Goal: Browse casually: Explore the website without a specific task or goal

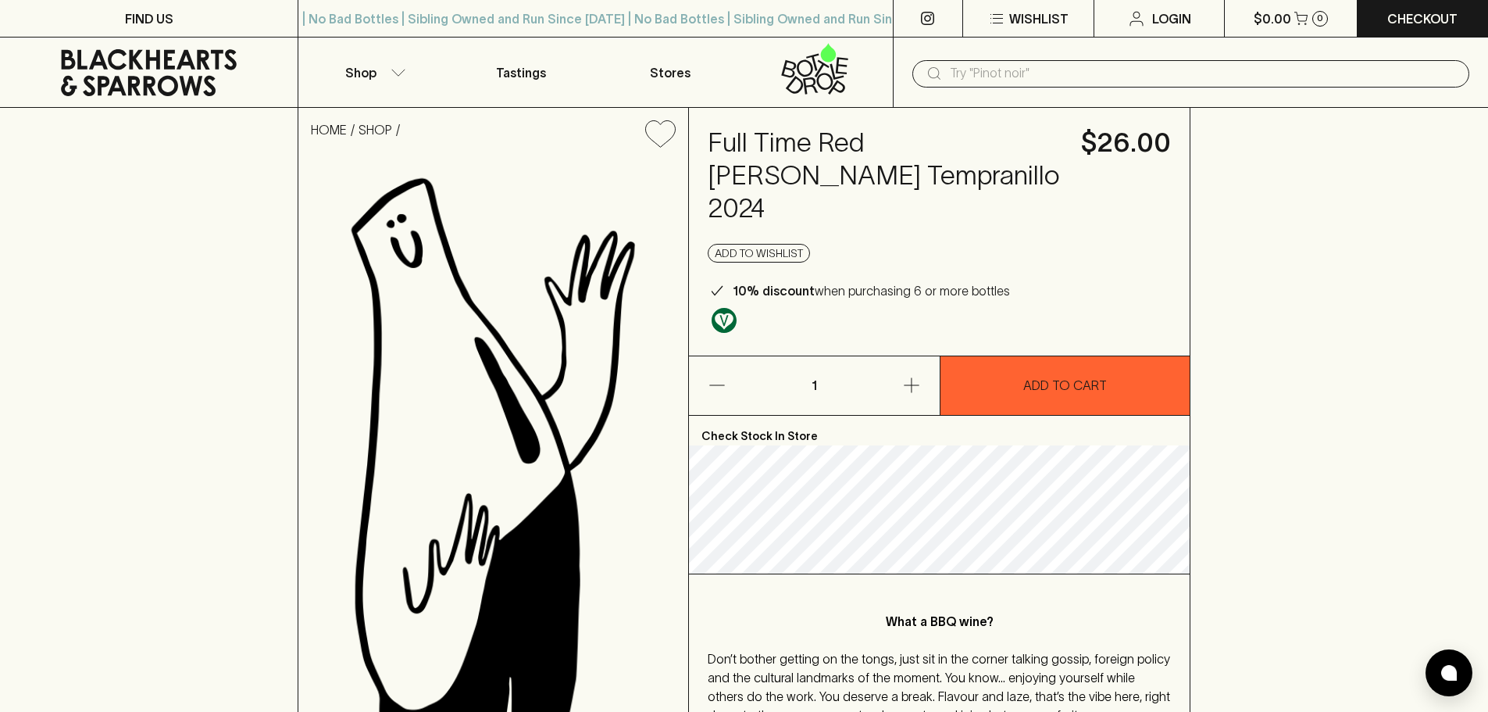
click at [207, 83] on icon at bounding box center [149, 72] width 176 height 47
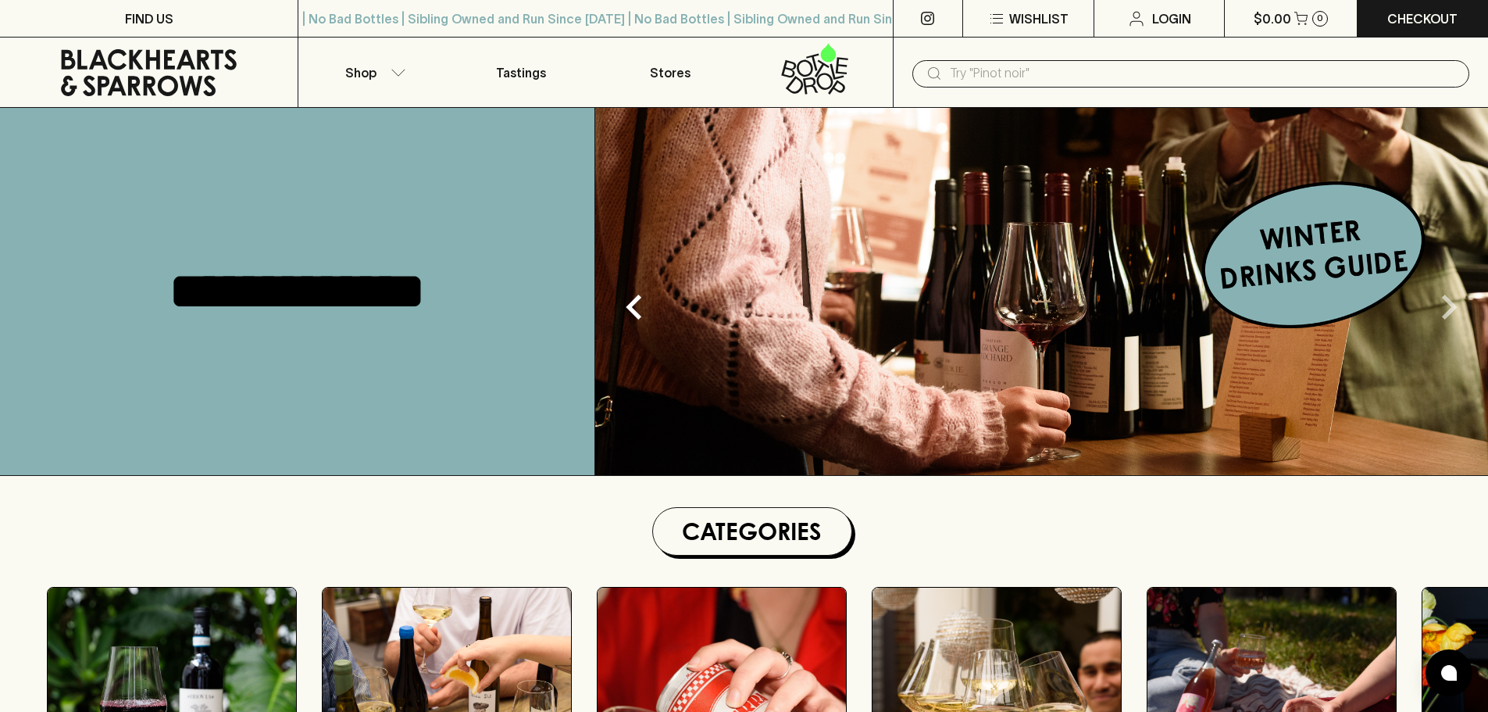
click at [1452, 308] on icon "Next" at bounding box center [1450, 307] width 16 height 25
click at [1450, 305] on icon "Next" at bounding box center [1449, 307] width 50 height 50
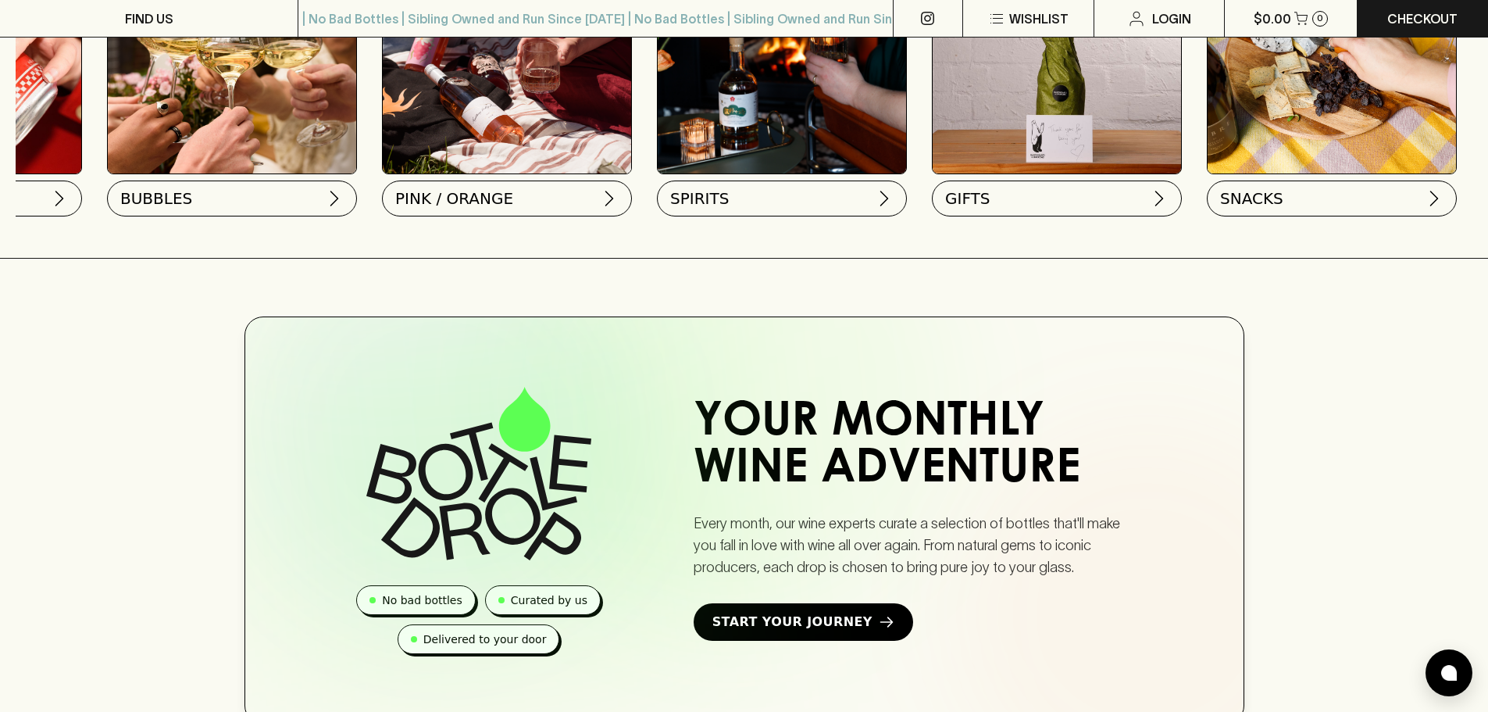
scroll to position [912, 0]
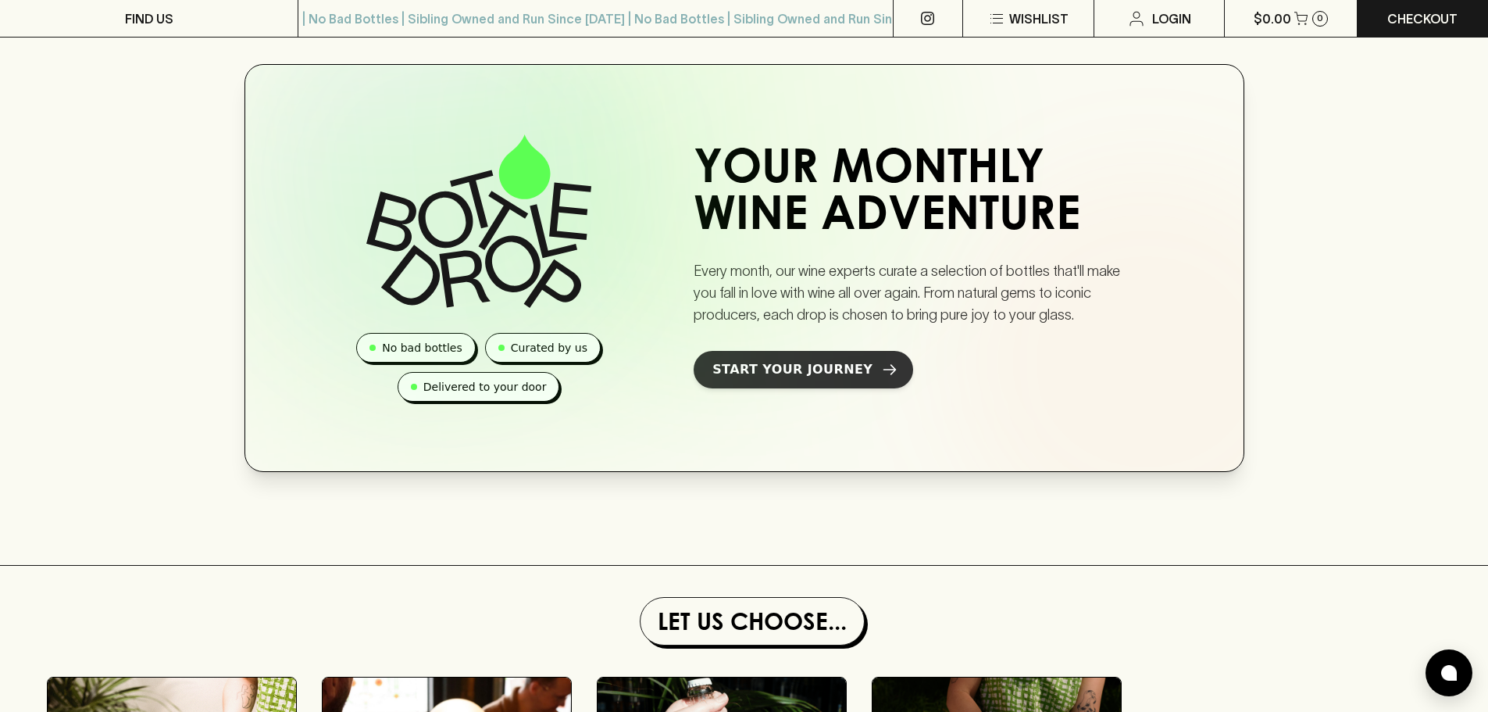
click at [797, 379] on span "Start Your Journey" at bounding box center [792, 369] width 160 height 19
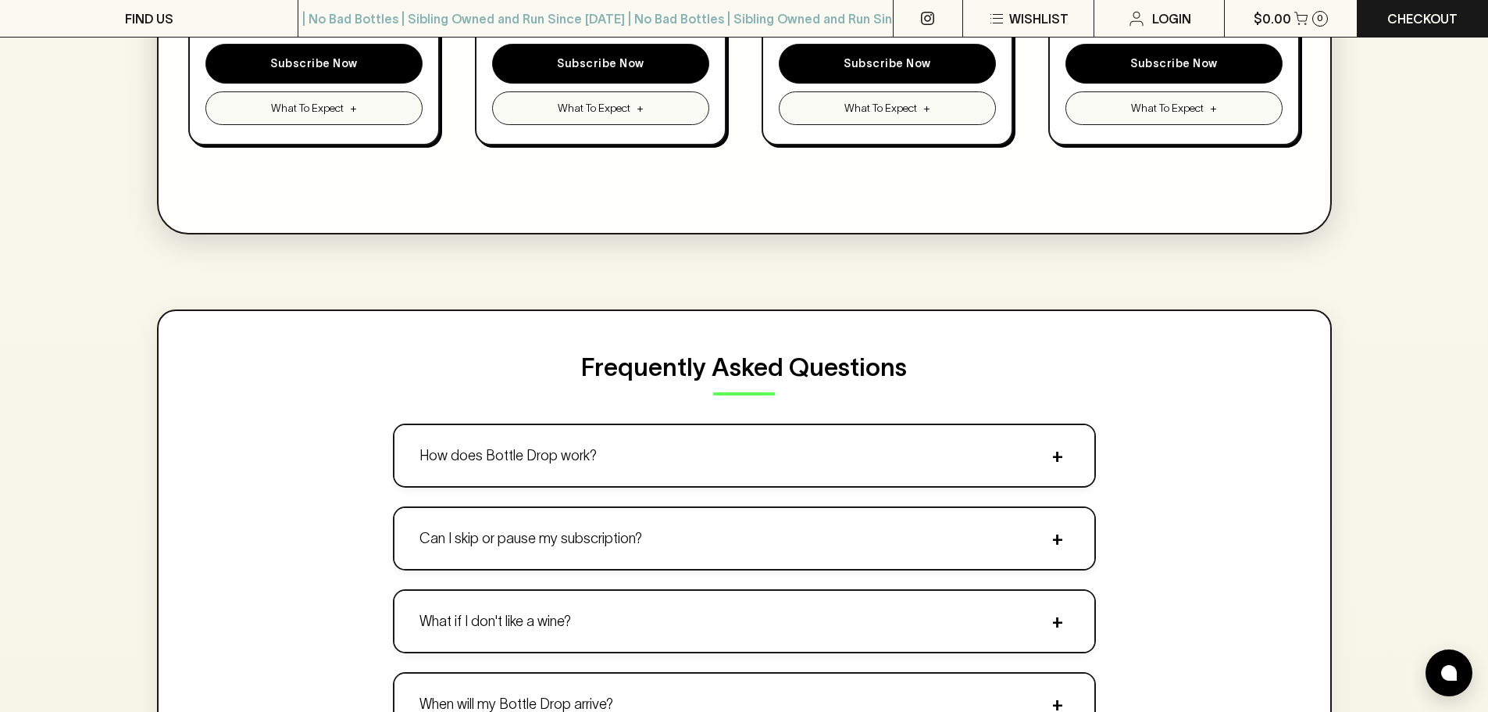
scroll to position [1562, 0]
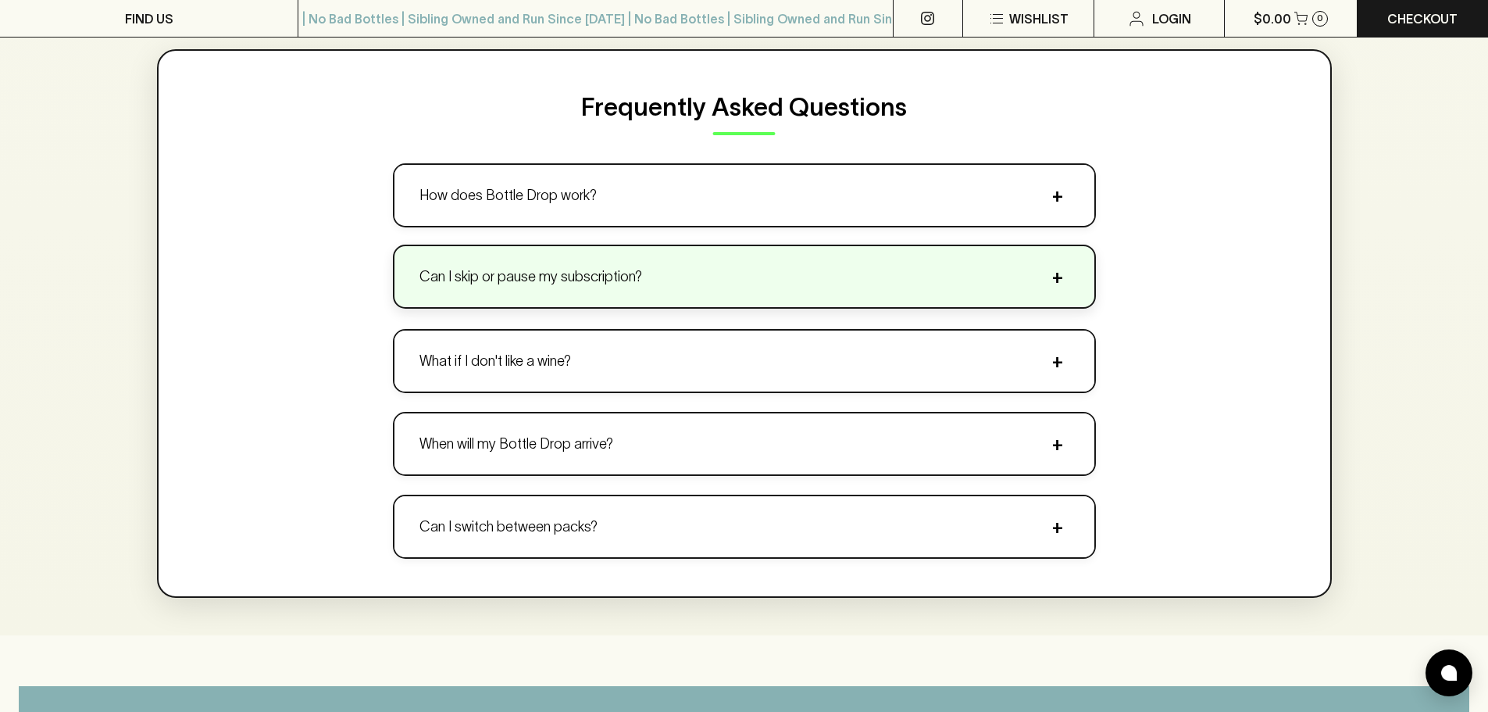
click at [1060, 293] on button "Can I skip or pause my subscription? +" at bounding box center [745, 276] width 700 height 61
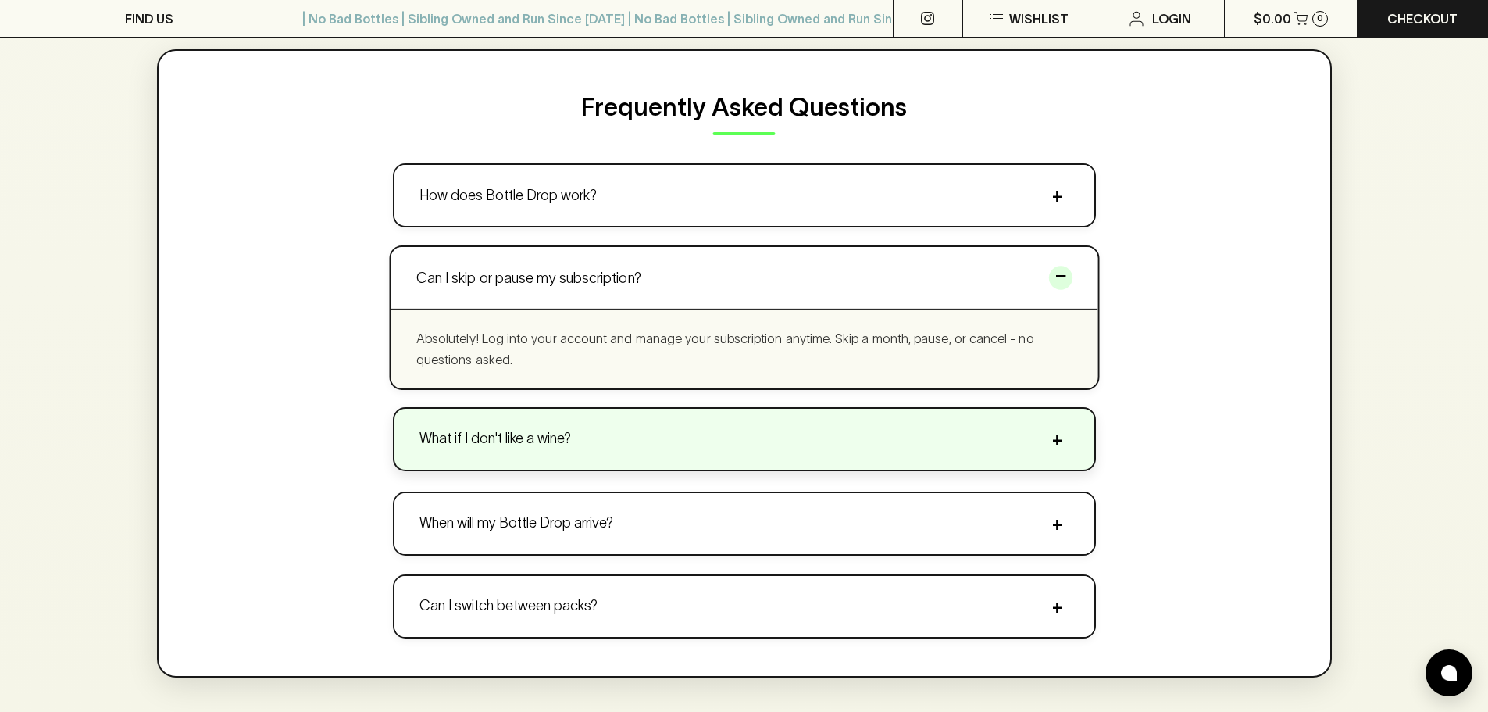
click at [1048, 438] on span "+" at bounding box center [1057, 438] width 23 height 23
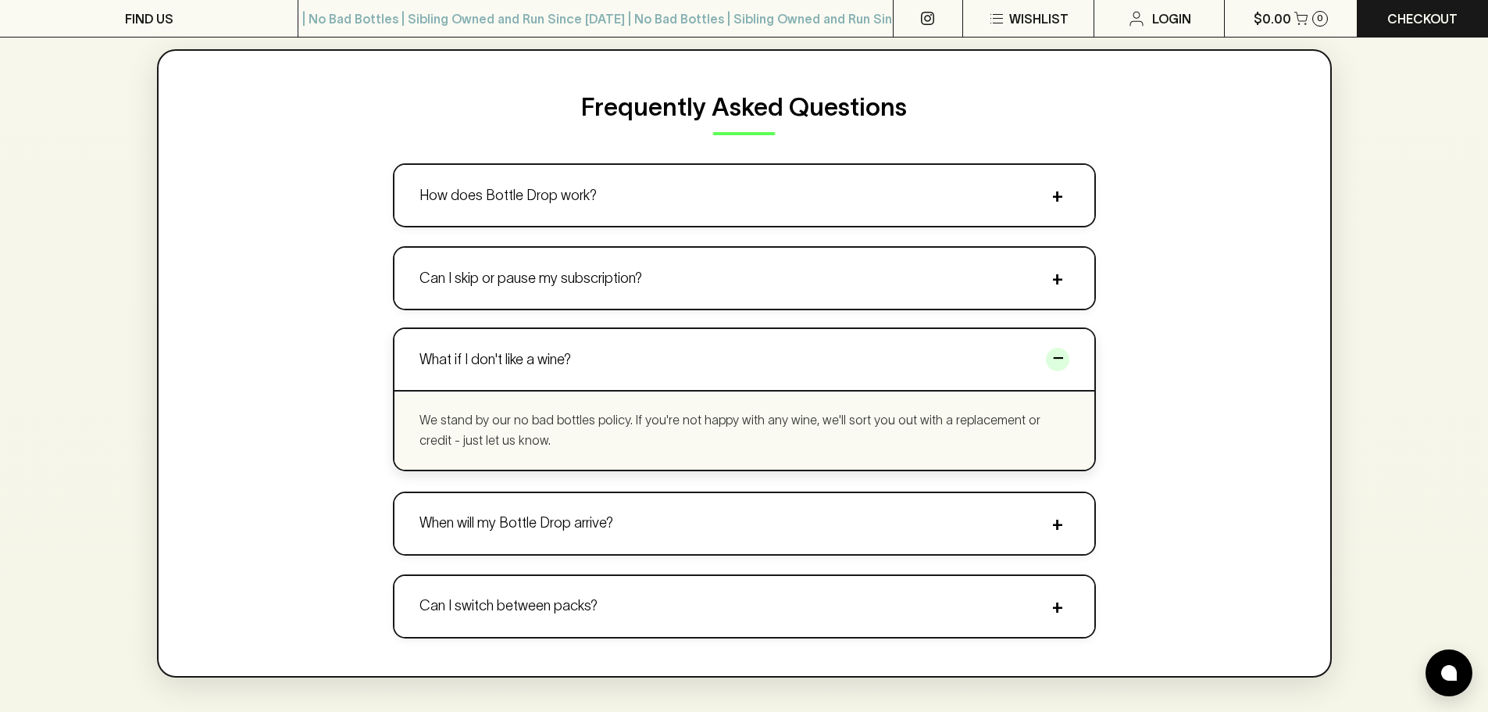
click at [1042, 442] on p "We stand by our no bad bottles policy. If you're not happy with any wine, we'll…" at bounding box center [745, 430] width 650 height 40
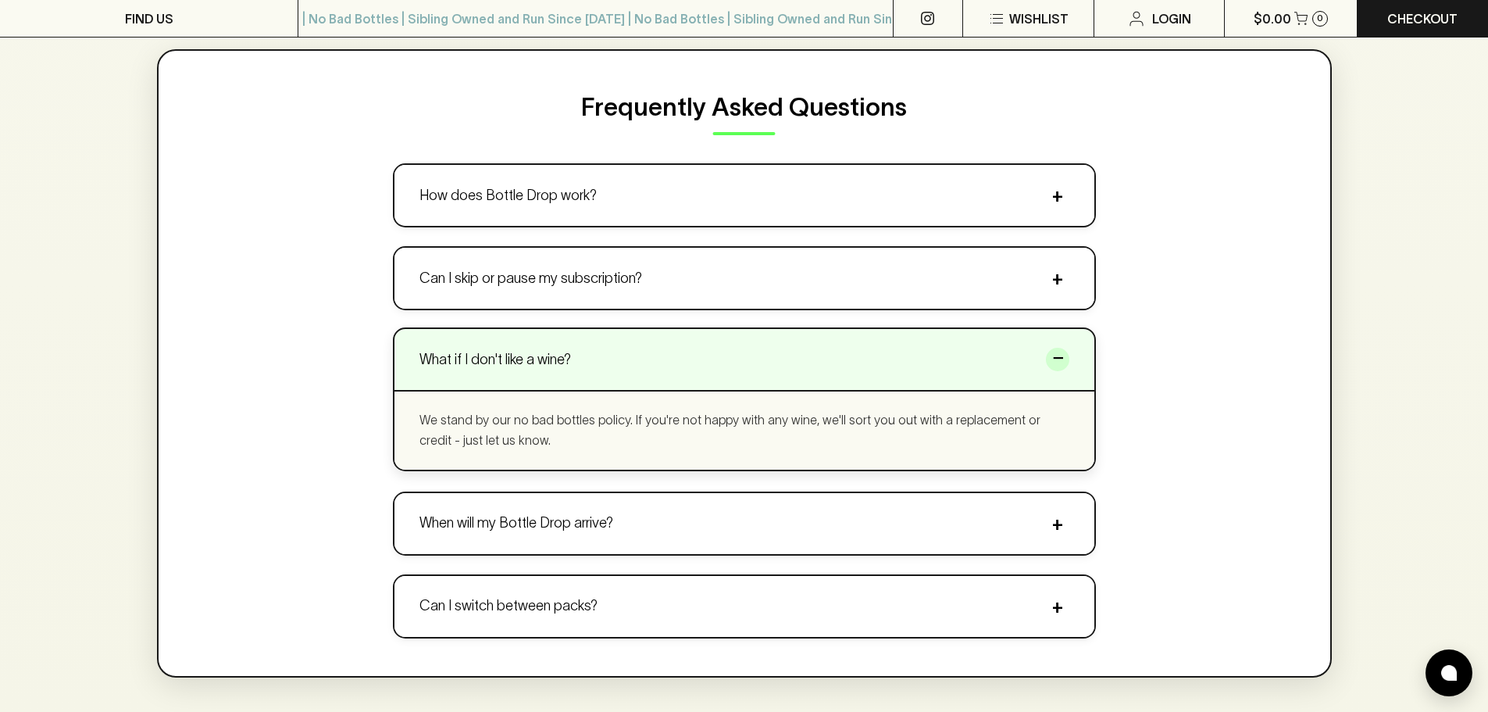
click at [1055, 363] on span "−" at bounding box center [1057, 359] width 23 height 23
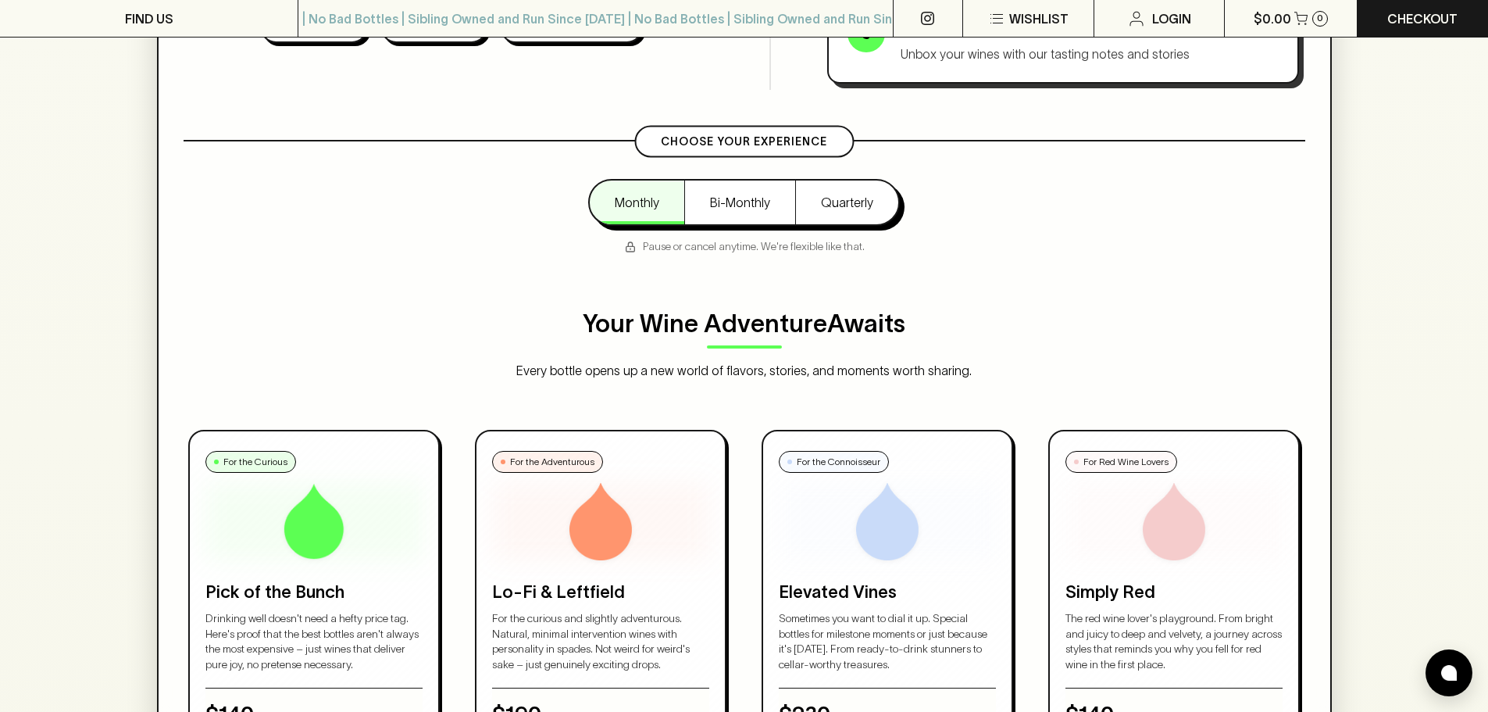
scroll to position [521, 0]
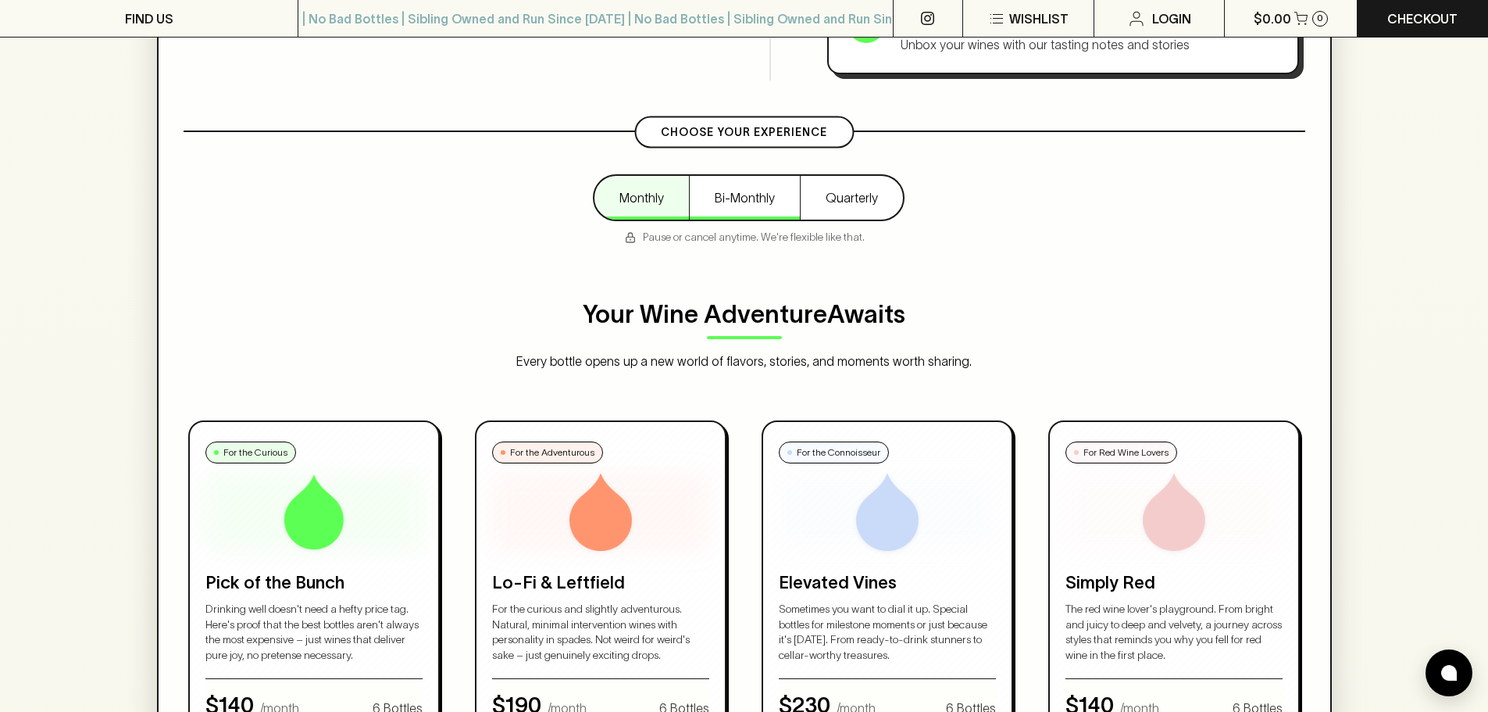
click at [752, 187] on button "Bi-Monthly" at bounding box center [744, 198] width 111 height 44
click at [851, 197] on button "Quarterly" at bounding box center [851, 198] width 103 height 44
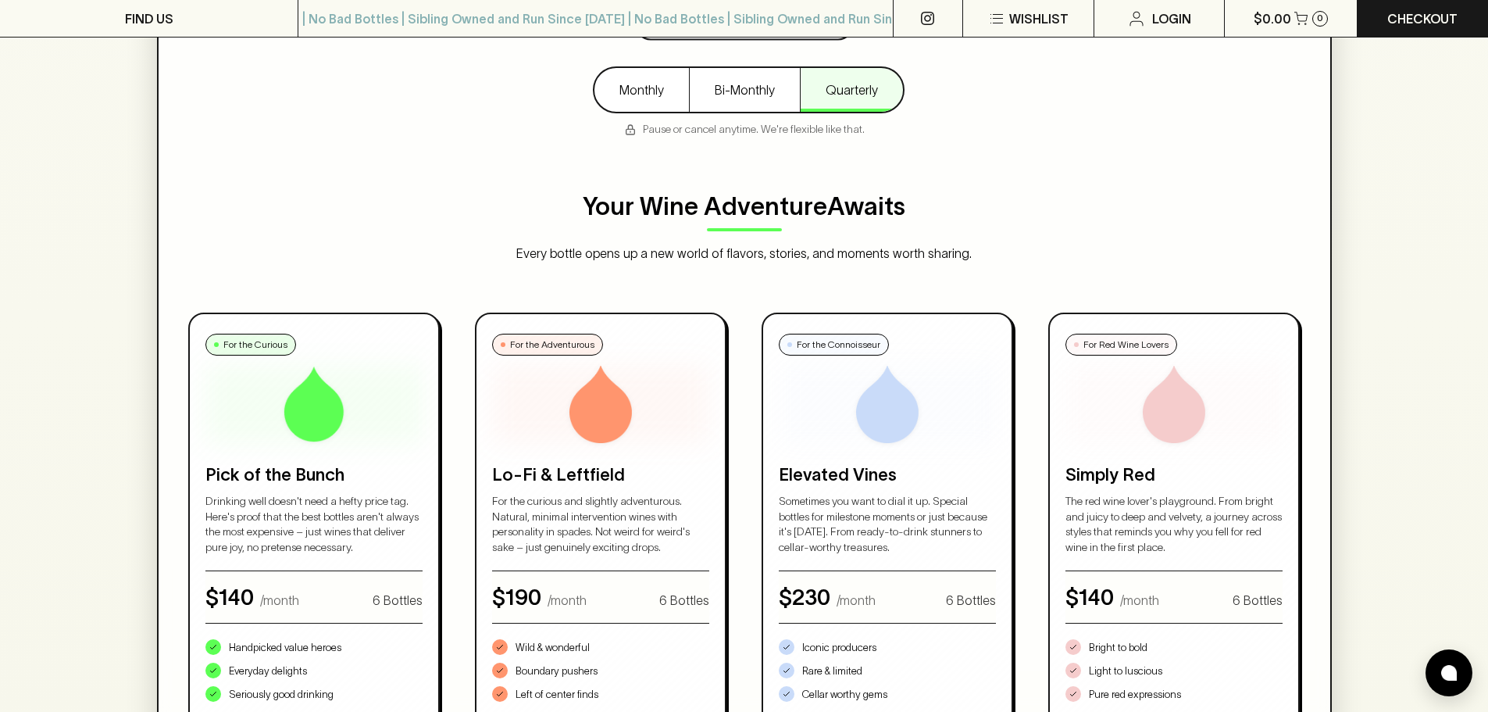
scroll to position [651, 0]
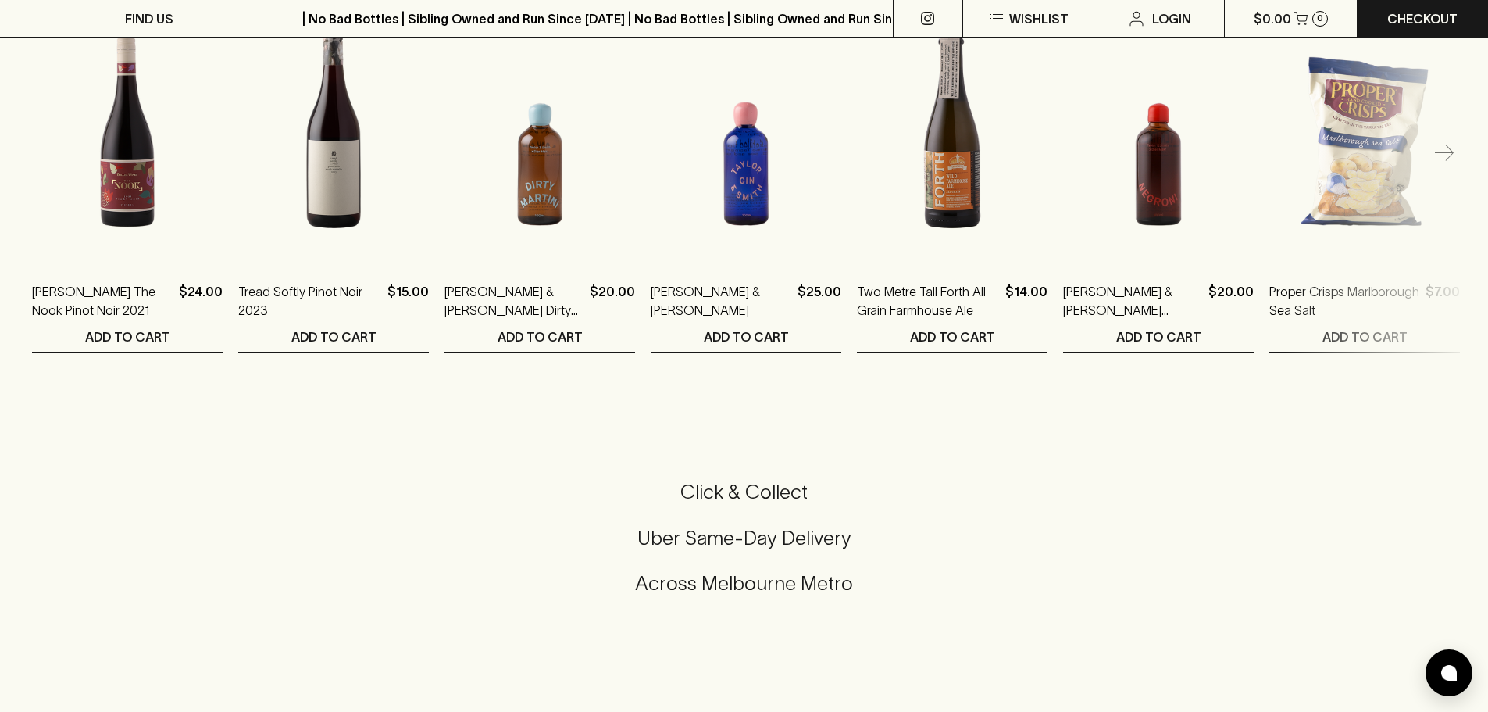
scroll to position [2995, 0]
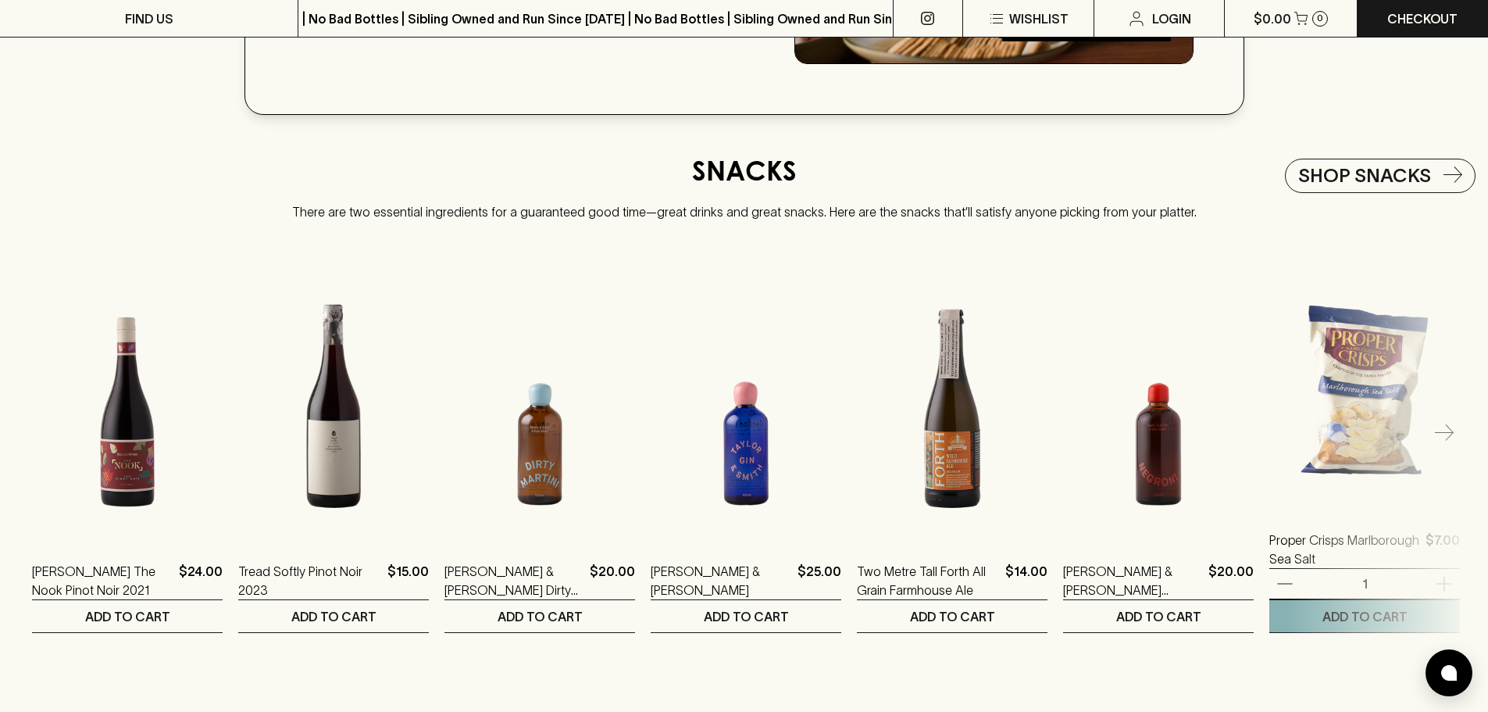
click at [1384, 458] on img at bounding box center [1365, 370] width 191 height 273
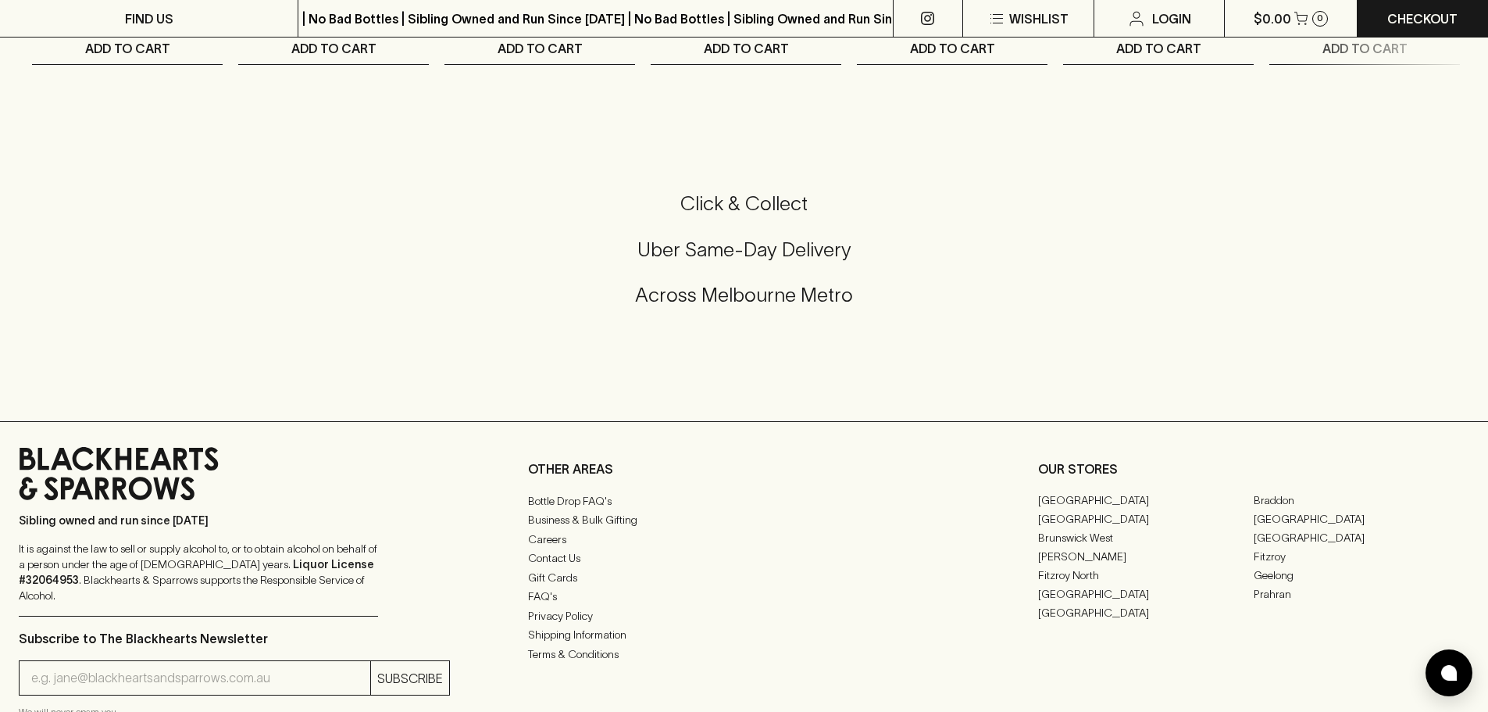
scroll to position [3776, 0]
